Goal: Check status: Check status

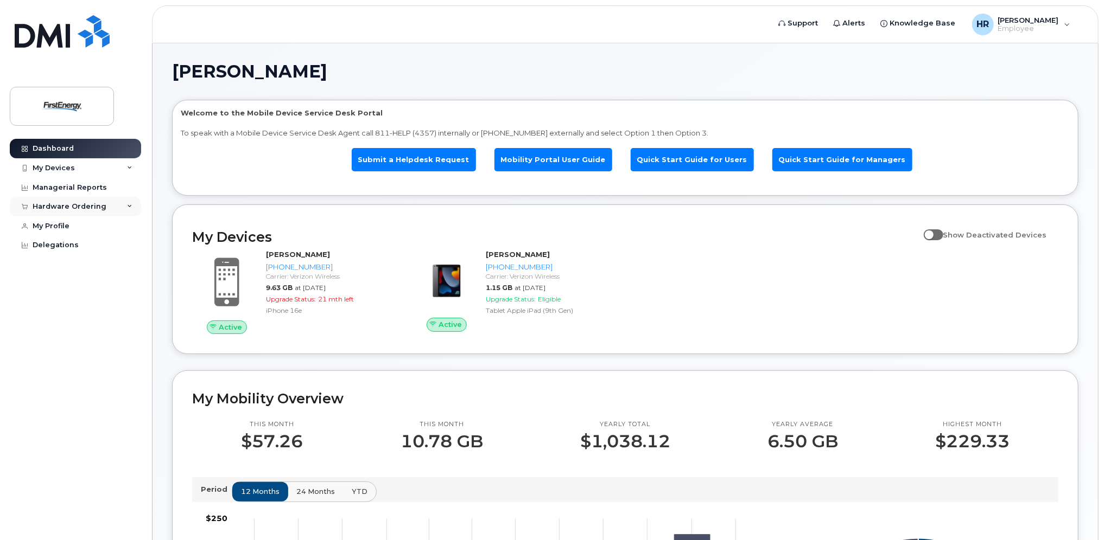
click at [127, 206] on icon at bounding box center [129, 206] width 5 height 5
click at [65, 224] on div "My Orders" at bounding box center [56, 227] width 39 height 10
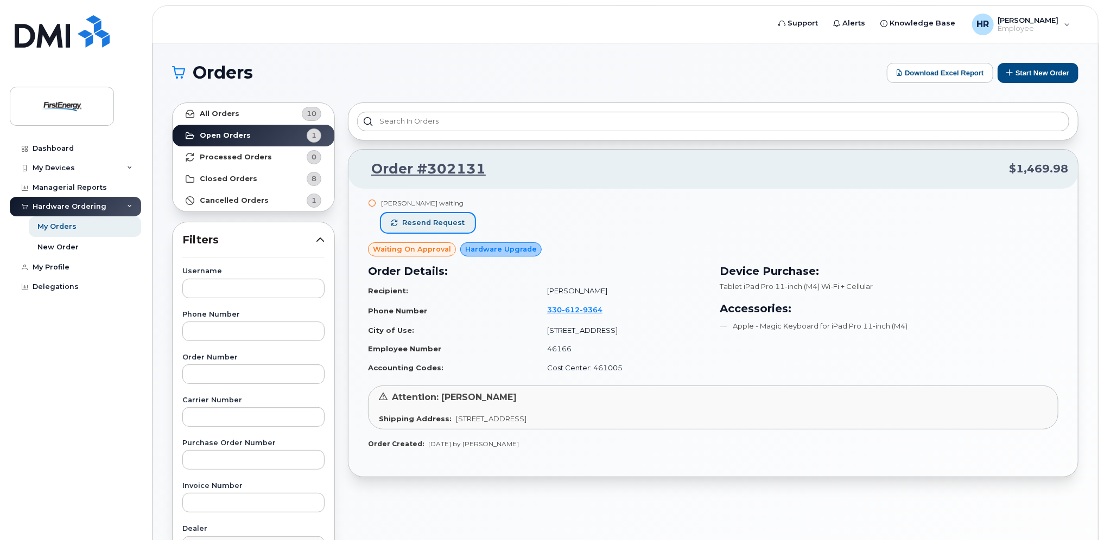
click at [437, 222] on span "Resend request" at bounding box center [433, 223] width 62 height 10
click at [438, 167] on link "Order #302131" at bounding box center [422, 170] width 128 height 20
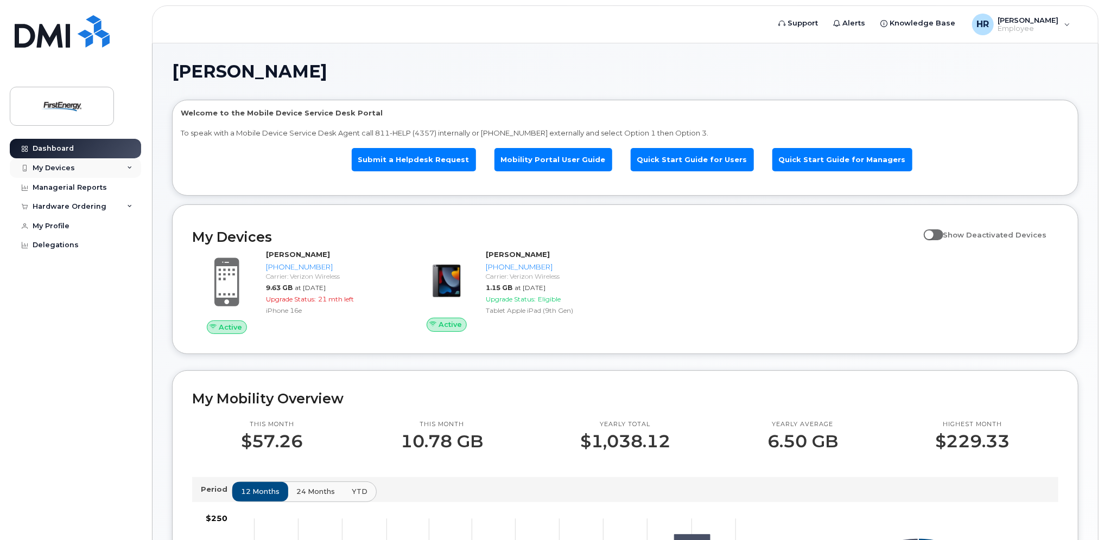
click at [128, 165] on icon at bounding box center [129, 167] width 5 height 5
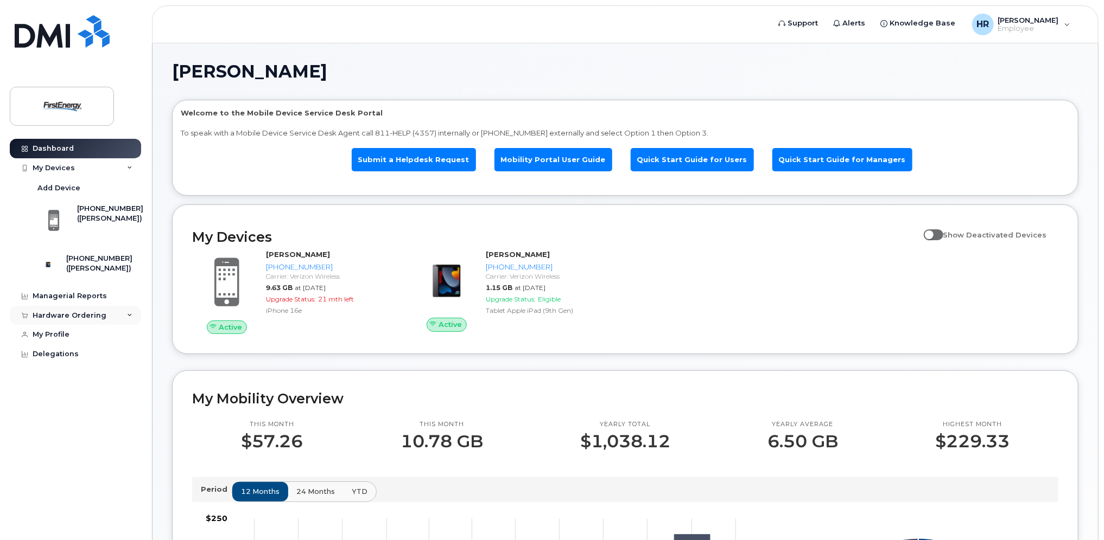
click at [124, 321] on div "Hardware Ordering" at bounding box center [75, 316] width 131 height 20
click at [61, 340] on div "My Orders" at bounding box center [56, 335] width 39 height 10
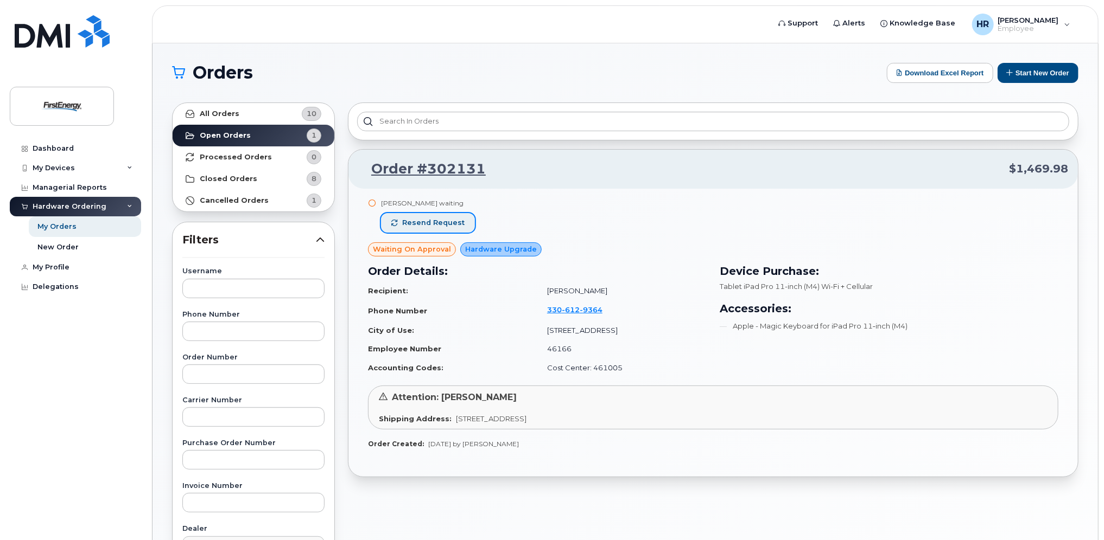
click at [431, 220] on span "Resend request" at bounding box center [433, 223] width 62 height 10
click at [62, 147] on div "Dashboard" at bounding box center [53, 148] width 41 height 9
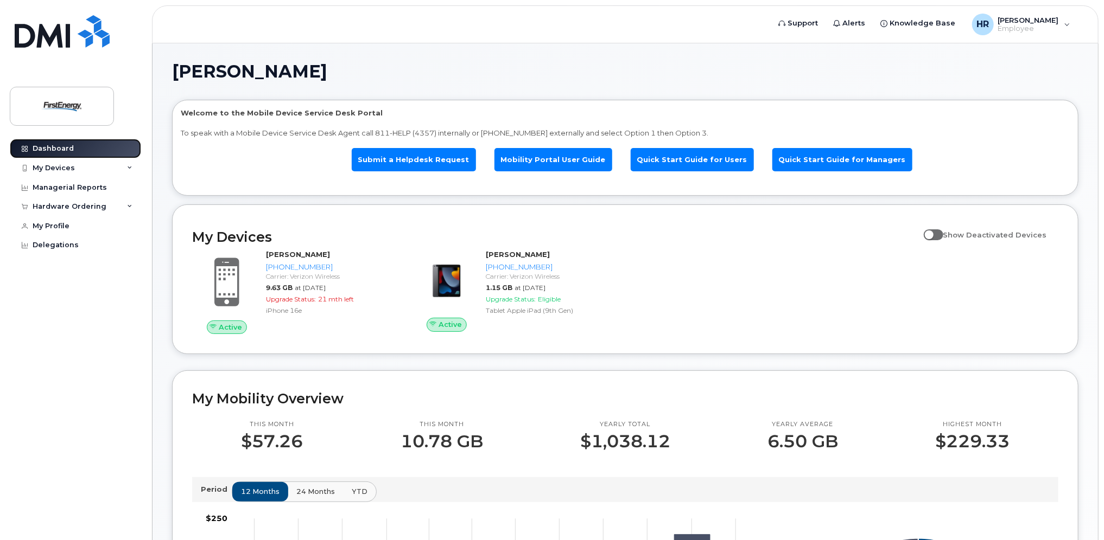
click at [109, 148] on link "Dashboard" at bounding box center [75, 149] width 131 height 20
click at [128, 203] on div "Hardware Ordering" at bounding box center [75, 207] width 131 height 20
click at [63, 224] on div "My Orders" at bounding box center [56, 227] width 39 height 10
